Goal: Information Seeking & Learning: Learn about a topic

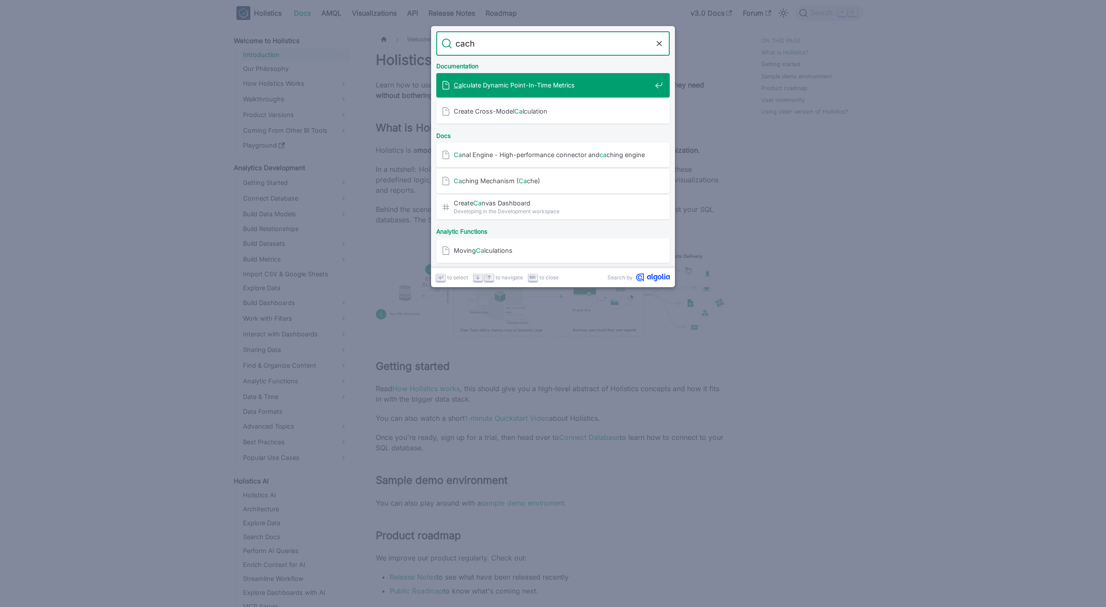
type input "cache"
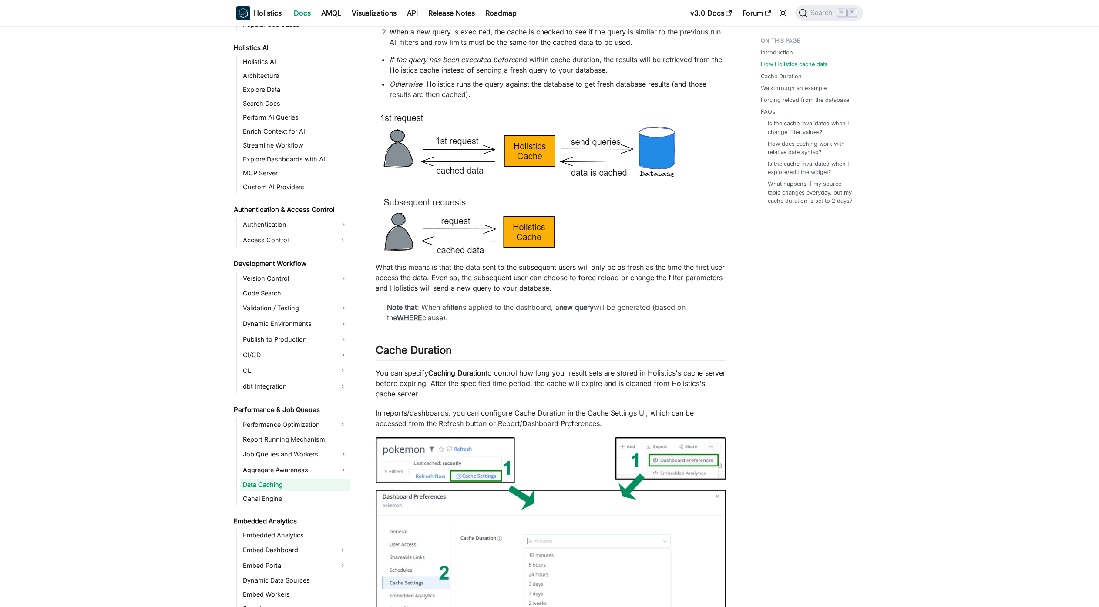
scroll to position [452, 0]
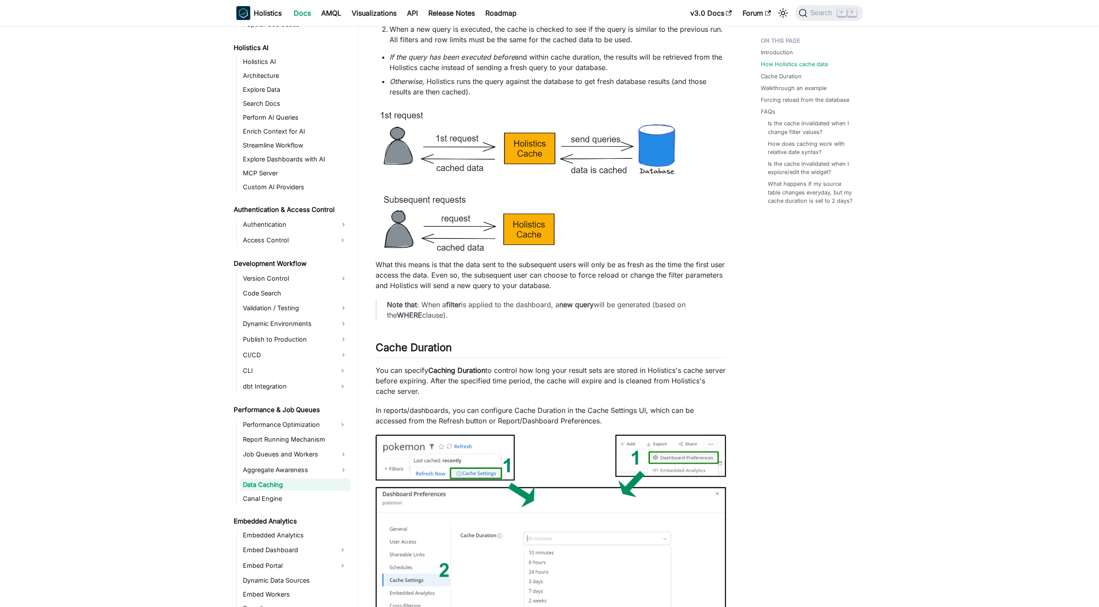
click at [474, 320] on p "Note that : When a filter is applied to the dashboard, a new query will be gene…" at bounding box center [551, 310] width 329 height 21
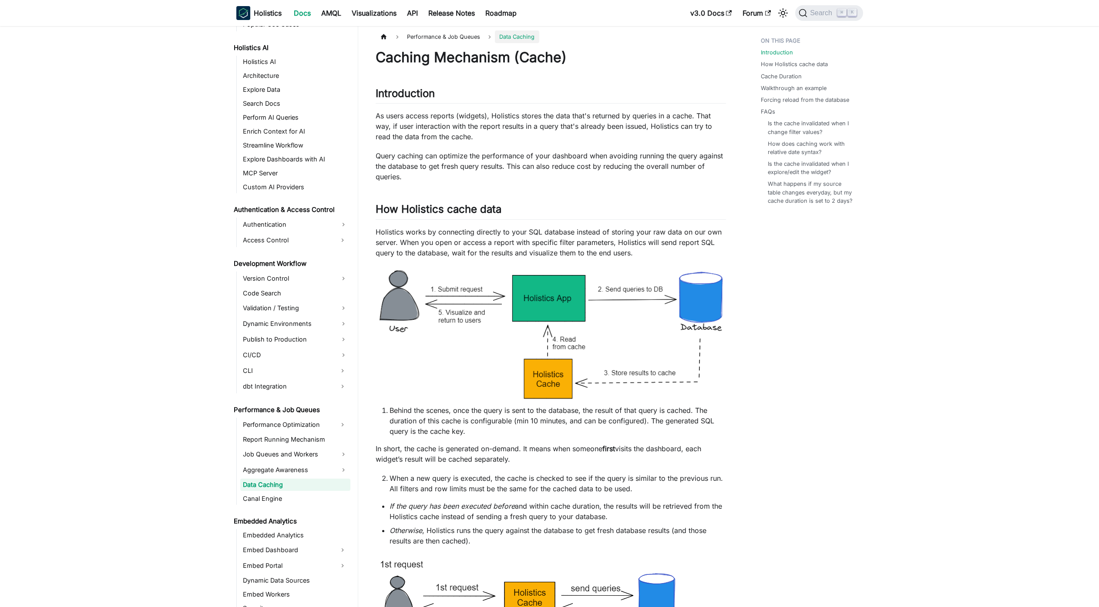
scroll to position [0, 0]
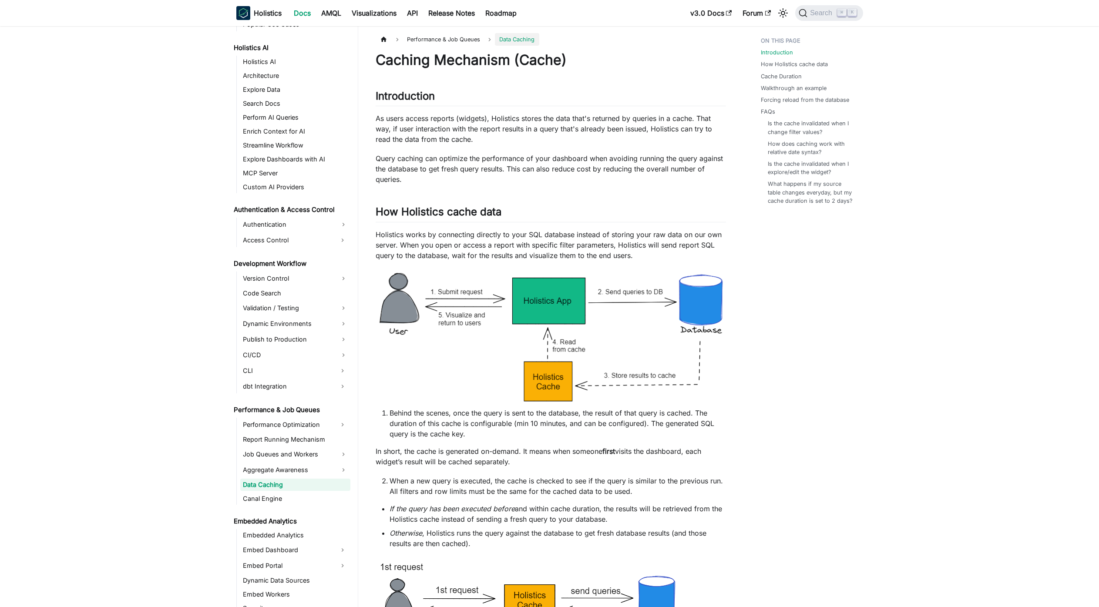
click at [504, 138] on p "As users access reports (widgets), Holistics stores the data that's returned by…" at bounding box center [551, 128] width 350 height 31
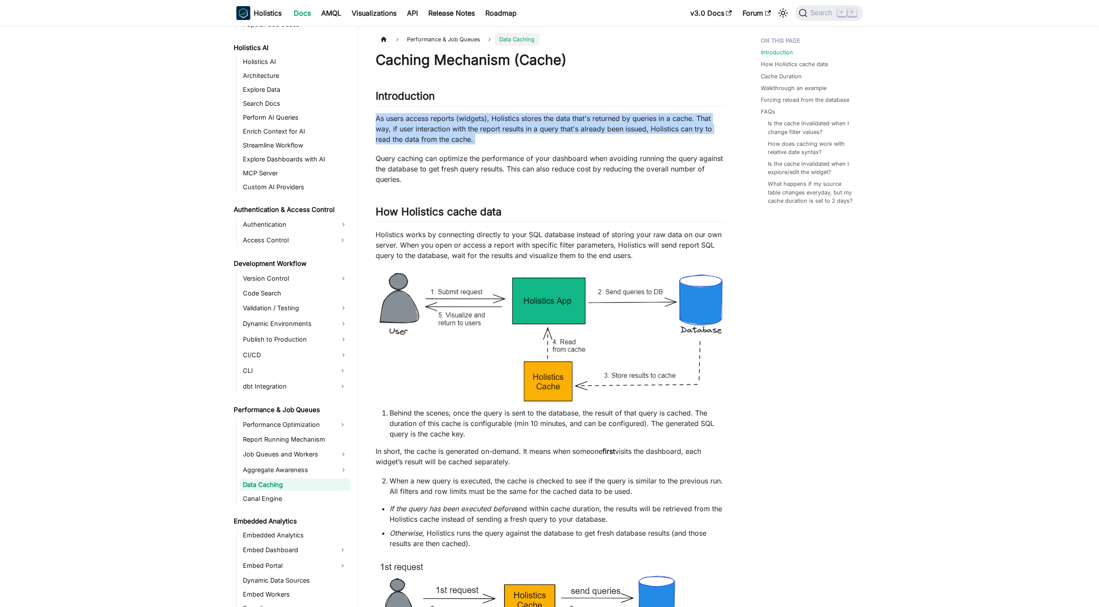
click at [504, 138] on p "As users access reports (widgets), Holistics stores the data that's returned by…" at bounding box center [551, 128] width 350 height 31
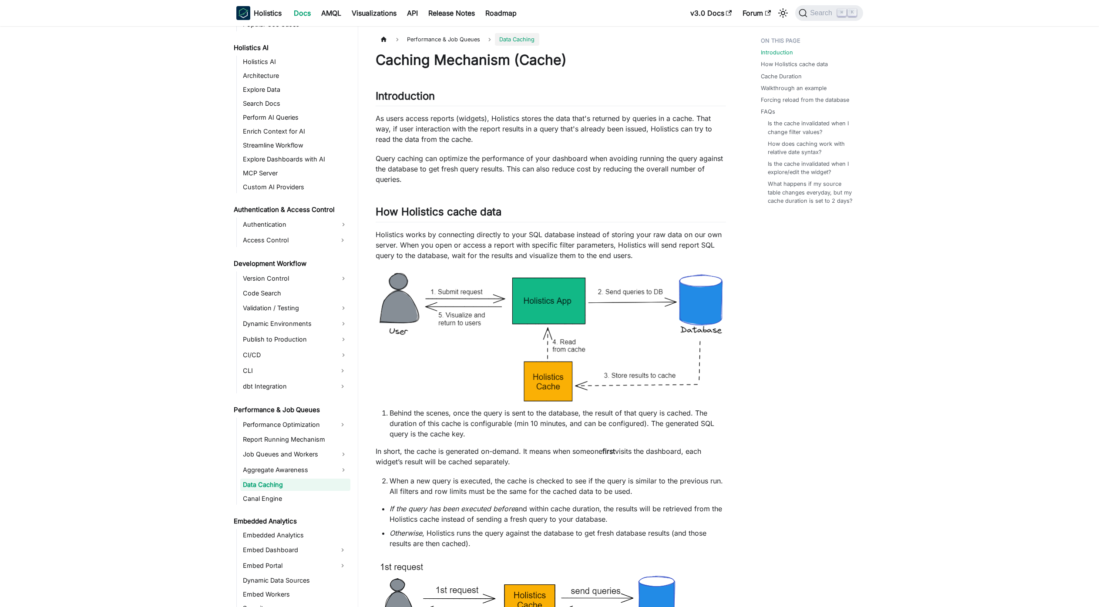
click at [504, 138] on p "As users access reports (widgets), Holistics stores the data that's returned by…" at bounding box center [551, 128] width 350 height 31
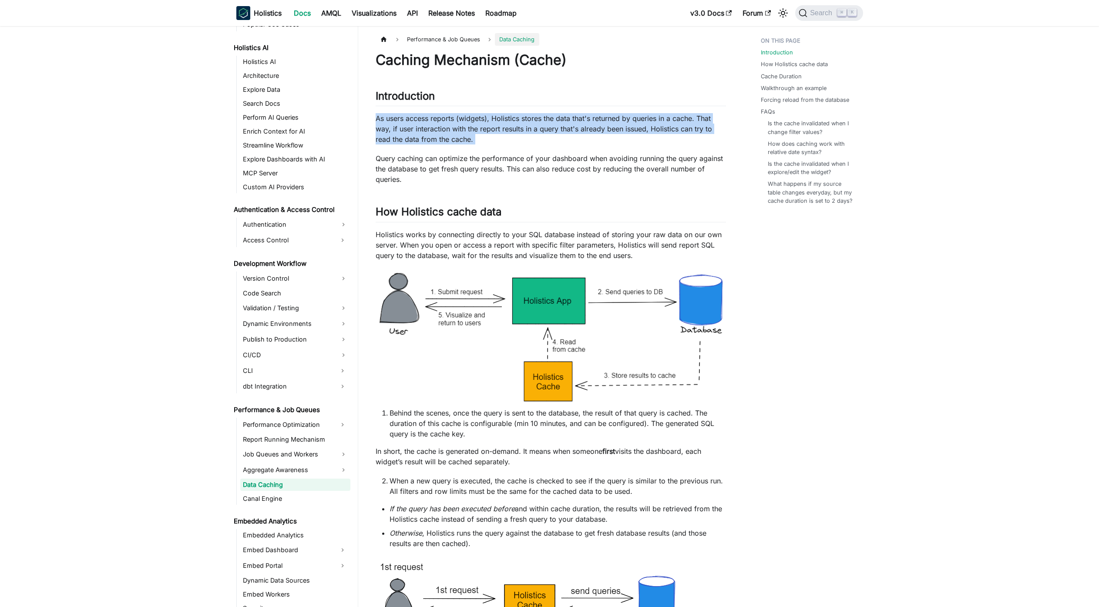
click at [504, 138] on p "As users access reports (widgets), Holistics stores the data that's returned by…" at bounding box center [551, 128] width 350 height 31
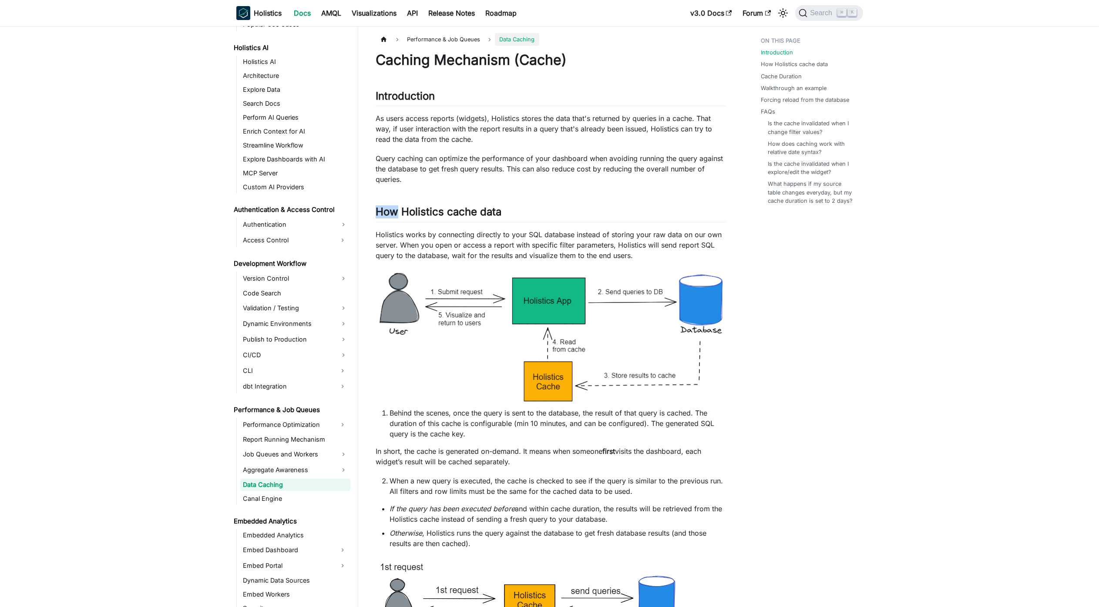
click at [534, 180] on p "Query caching can optimize the performance of your dashboard when avoiding runn…" at bounding box center [551, 168] width 350 height 31
